Goal: Information Seeking & Learning: Learn about a topic

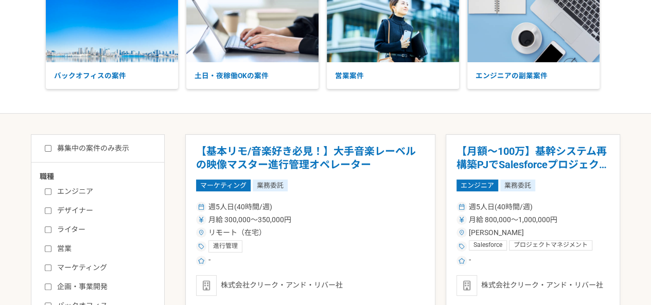
scroll to position [119, 0]
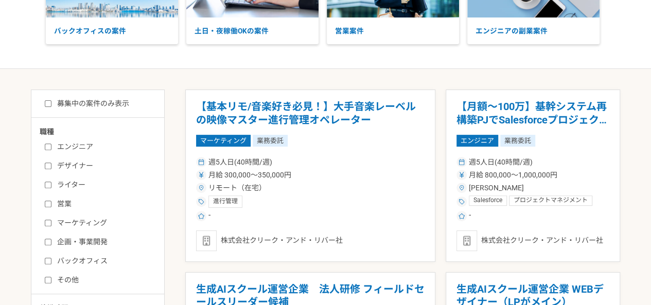
click at [64, 185] on label "ライター" at bounding box center [104, 184] width 118 height 11
click at [51, 185] on input "ライター" at bounding box center [48, 185] width 7 height 7
checkbox input "true"
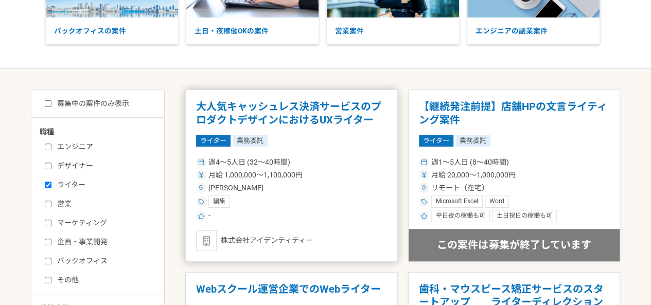
click at [264, 183] on div "[PERSON_NAME]" at bounding box center [291, 188] width 191 height 11
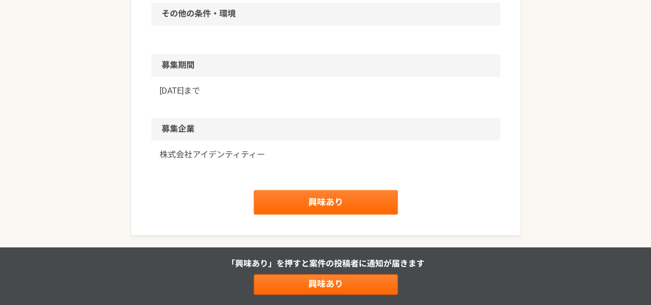
scroll to position [799, 0]
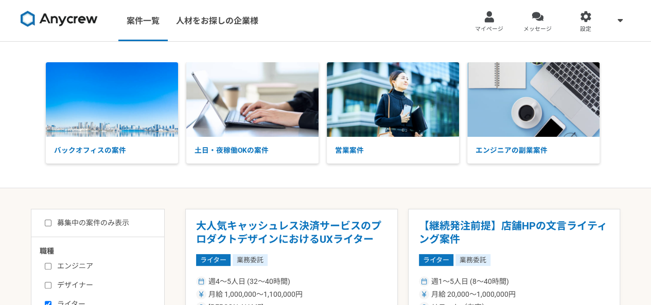
scroll to position [119, 0]
